Goal: Task Accomplishment & Management: Manage account settings

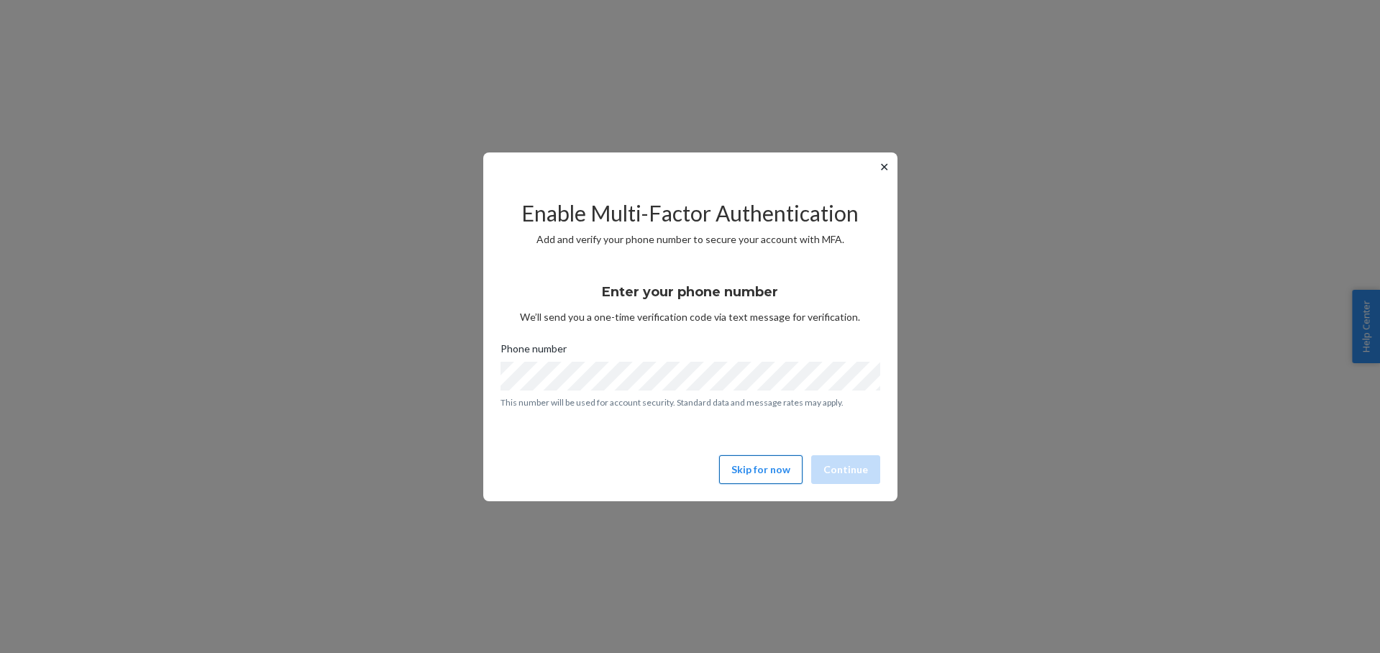
click at [753, 474] on button "Skip for now" at bounding box center [760, 469] width 83 height 29
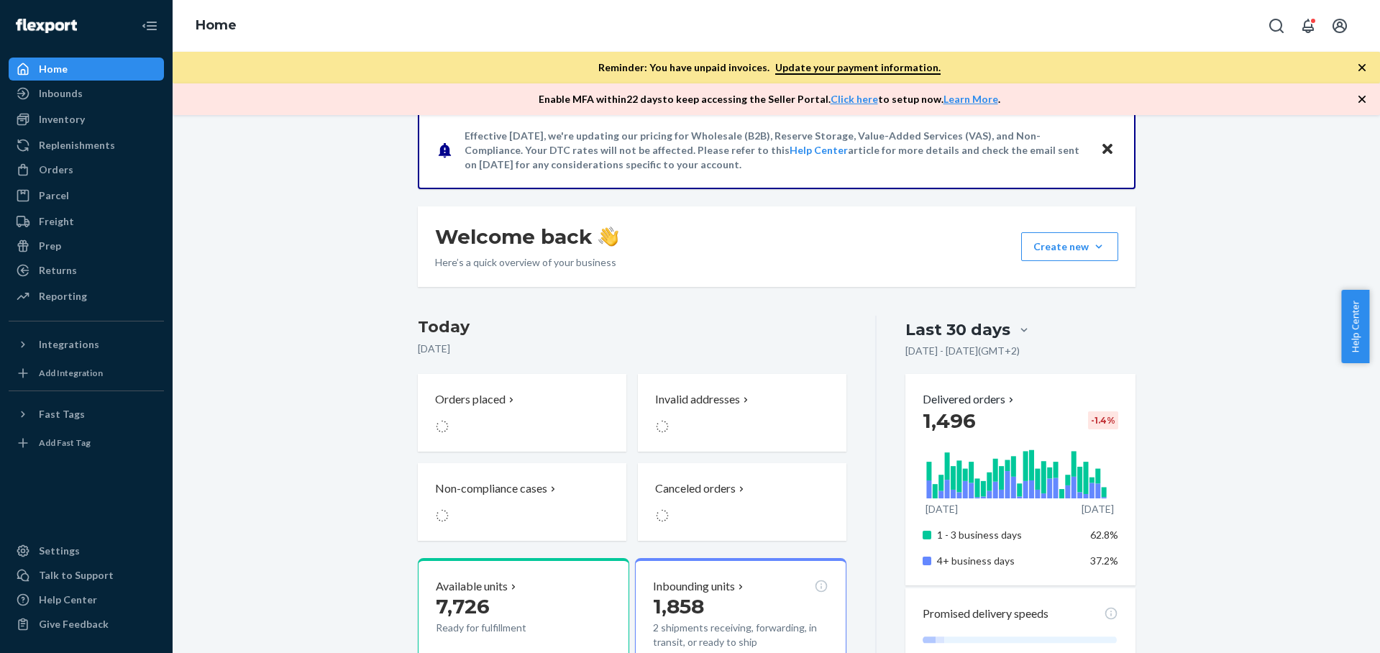
scroll to position [237, 0]
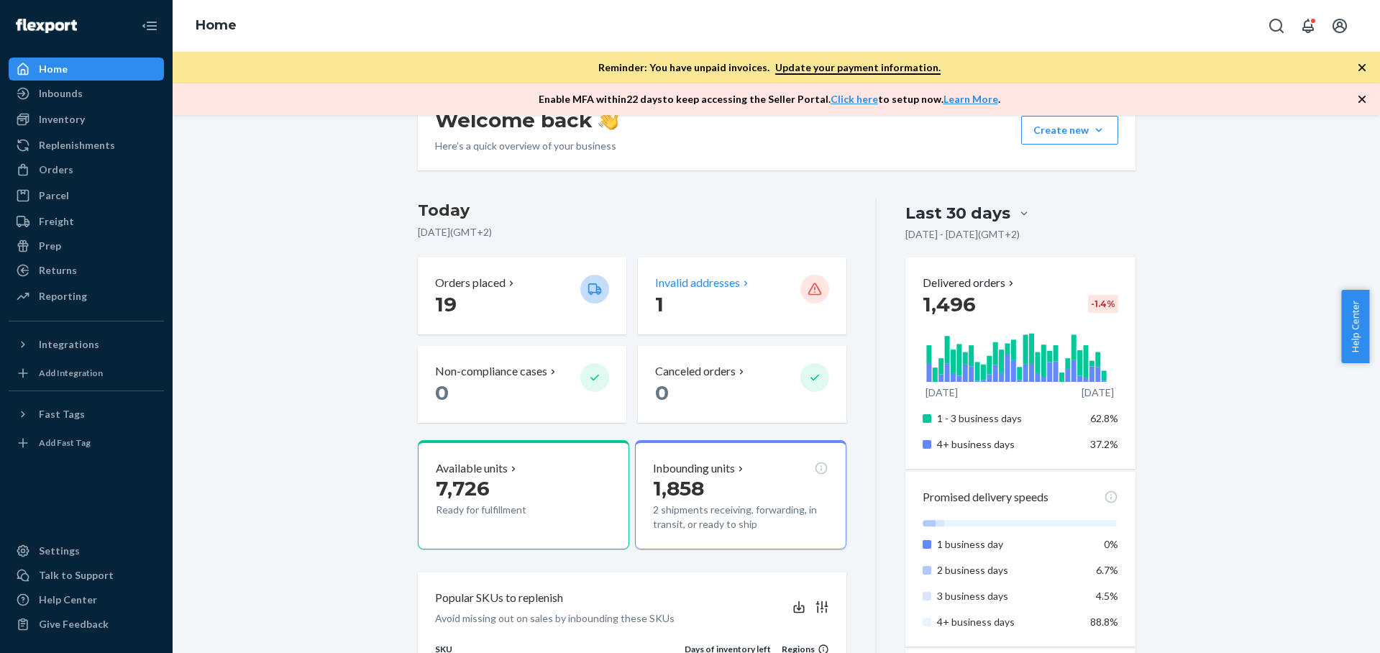
click at [756, 303] on p "1" at bounding box center [722, 304] width 134 height 26
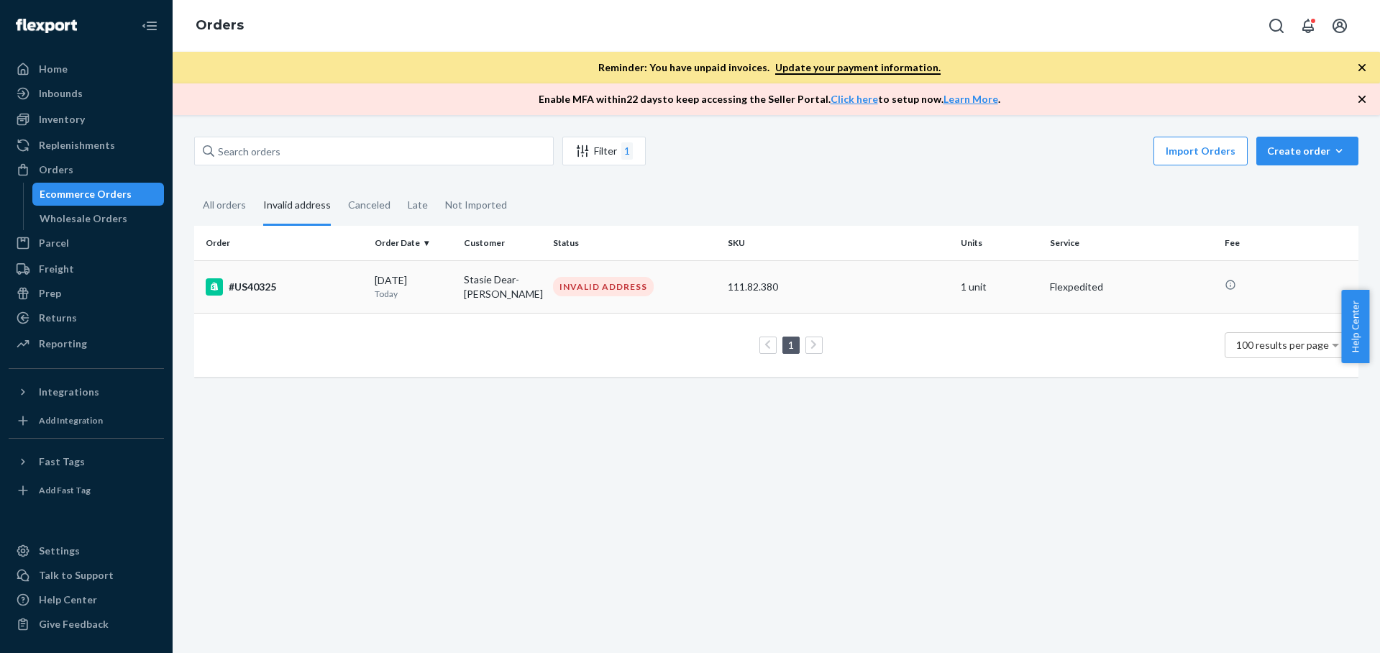
click at [254, 282] on div "#US40325" at bounding box center [284, 286] width 157 height 17
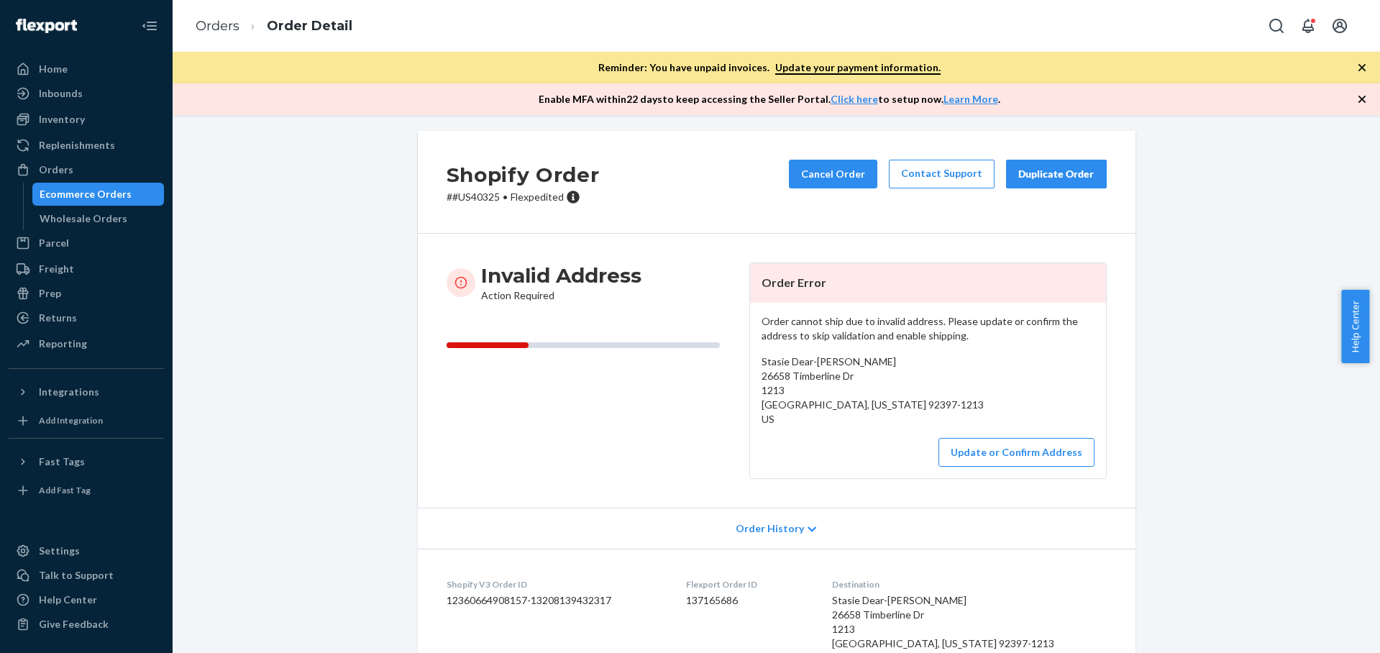
scroll to position [9, 0]
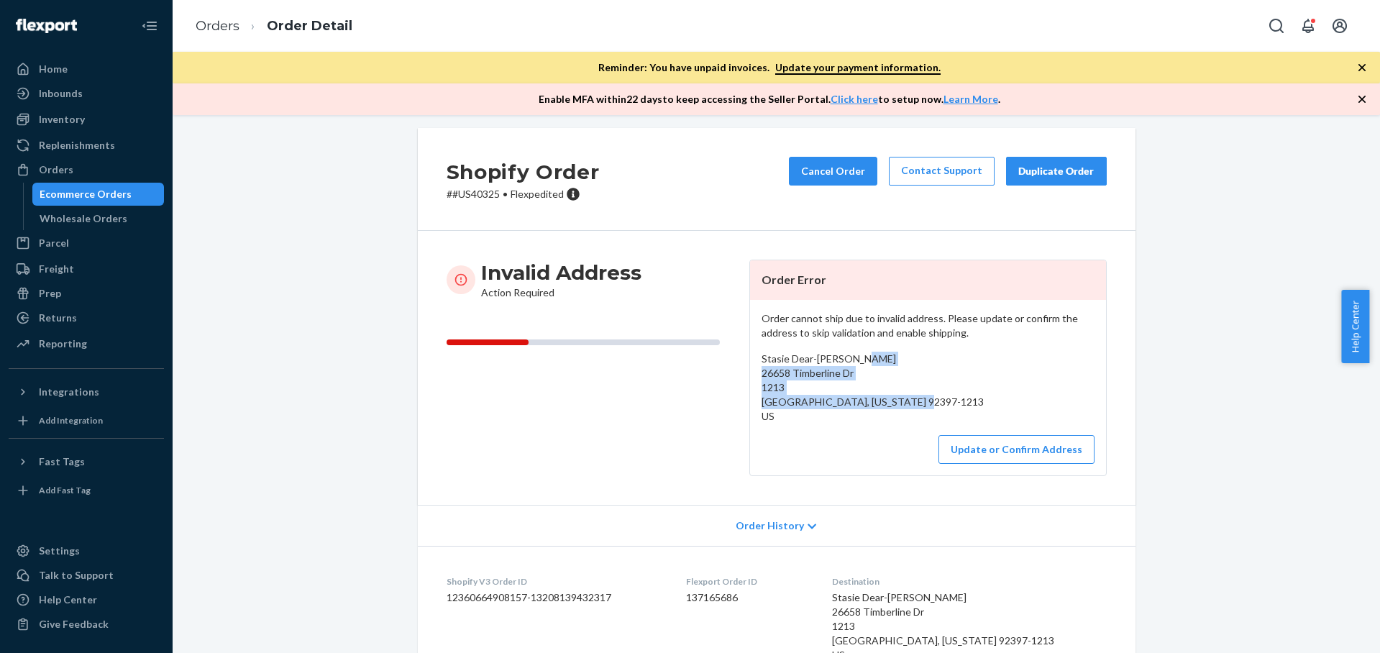
drag, startPoint x: 756, startPoint y: 373, endPoint x: 852, endPoint y: 415, distance: 104.3
click at [852, 415] on div "Stasie Dear-[PERSON_NAME] 26658 Timberline Dr 1213 [GEOGRAPHIC_DATA], [US_STATE…" at bounding box center [927, 388] width 333 height 72
copy span "26658 Timberline Dr 1213 [GEOGRAPHIC_DATA], [US_STATE] 92397-1213 US"
click at [992, 447] on button "Update or Confirm Address" at bounding box center [1016, 449] width 156 height 29
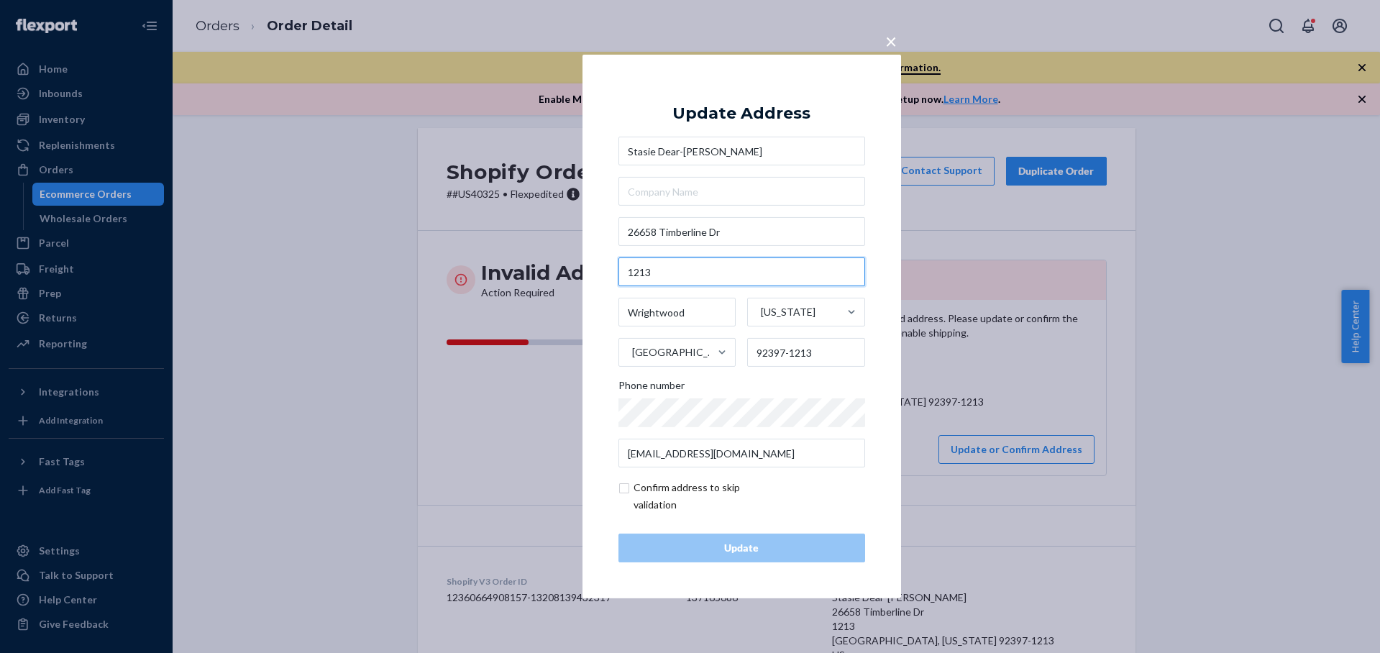
click at [625, 270] on input "1213" at bounding box center [741, 271] width 247 height 29
type input "#1213"
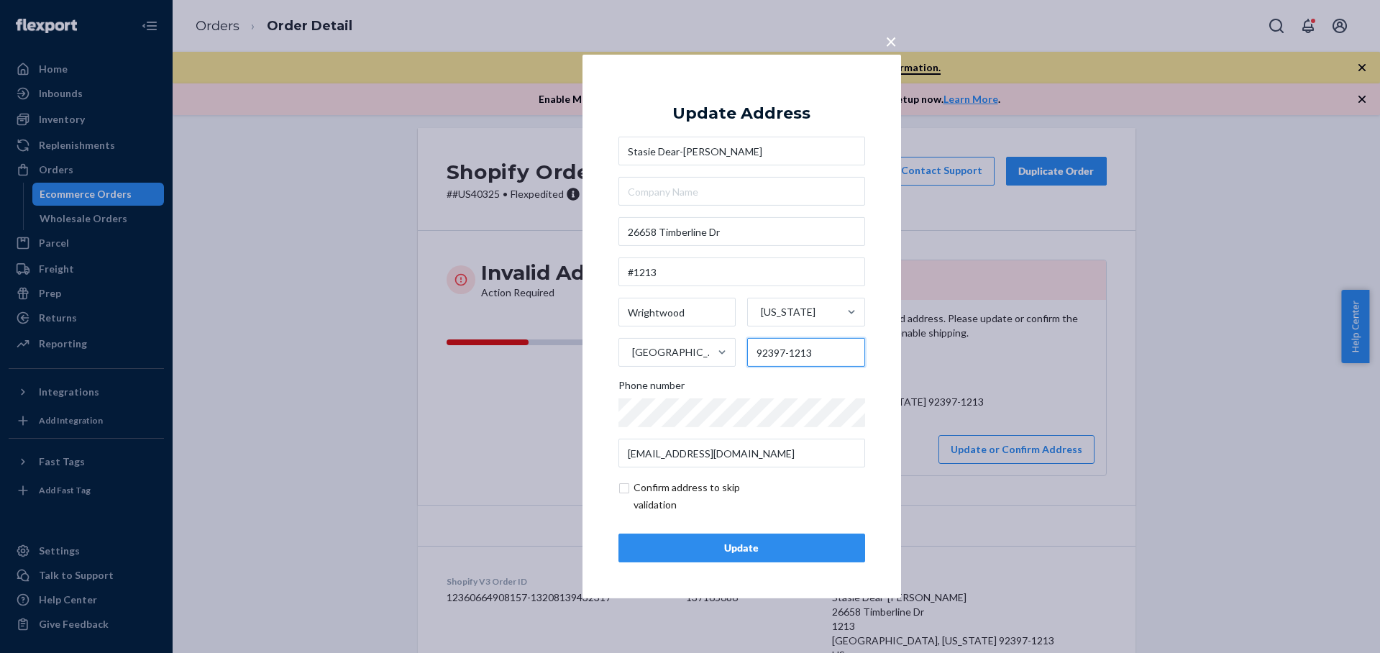
drag, startPoint x: 825, startPoint y: 354, endPoint x: 786, endPoint y: 352, distance: 39.6
click at [786, 352] on input "92397-1213" at bounding box center [806, 352] width 118 height 29
type input "92397"
click at [788, 548] on div "Update" at bounding box center [741, 548] width 222 height 14
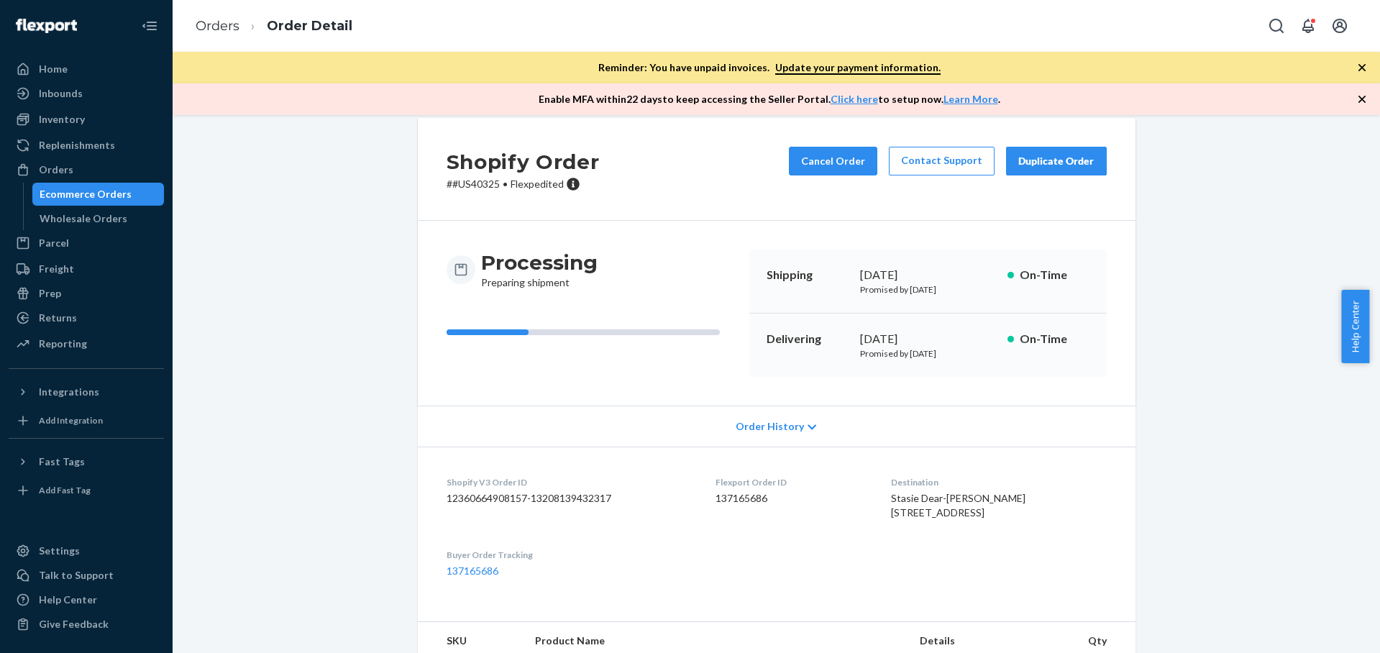
scroll to position [23, 0]
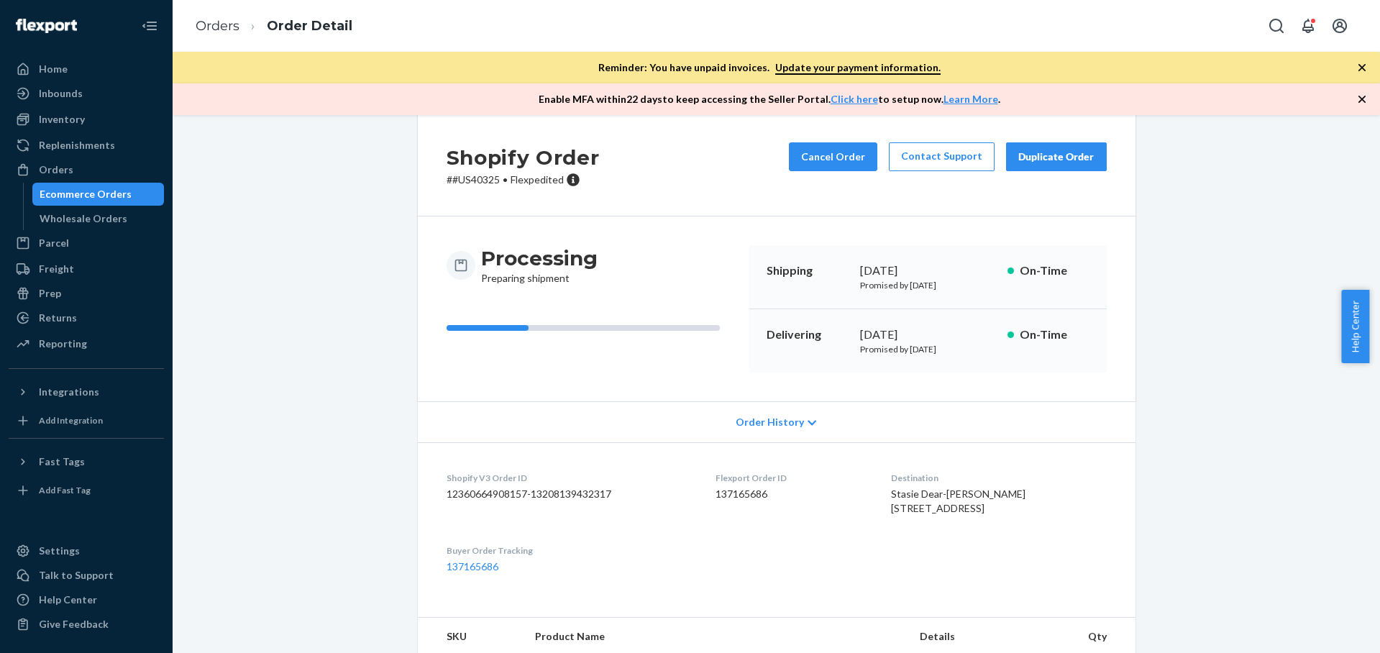
click at [104, 191] on div "Ecommerce Orders" at bounding box center [86, 194] width 92 height 14
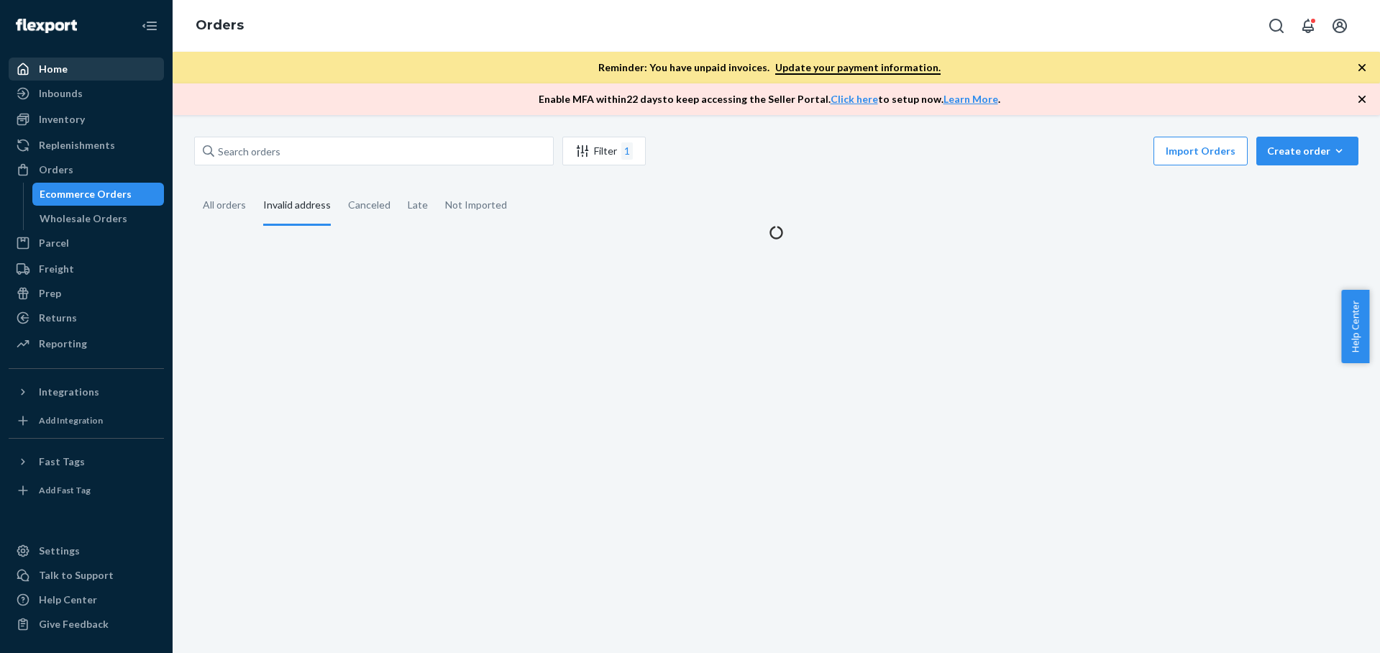
click at [70, 70] on div "Home" at bounding box center [86, 69] width 152 height 20
